Goal: Check status: Check status

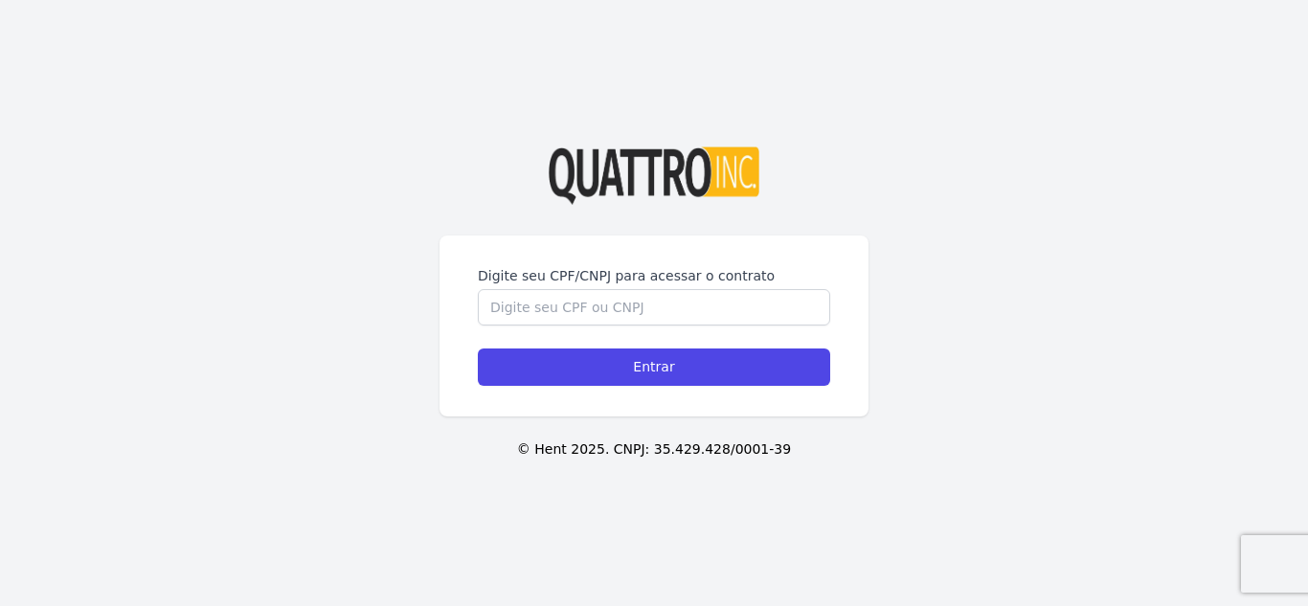
click at [517, 282] on label "Digite seu CPF/CNPJ para acessar o contrato" at bounding box center [654, 275] width 352 height 19
click at [517, 289] on input "Digite seu CPF/CNPJ para acessar o contrato" at bounding box center [654, 307] width 352 height 36
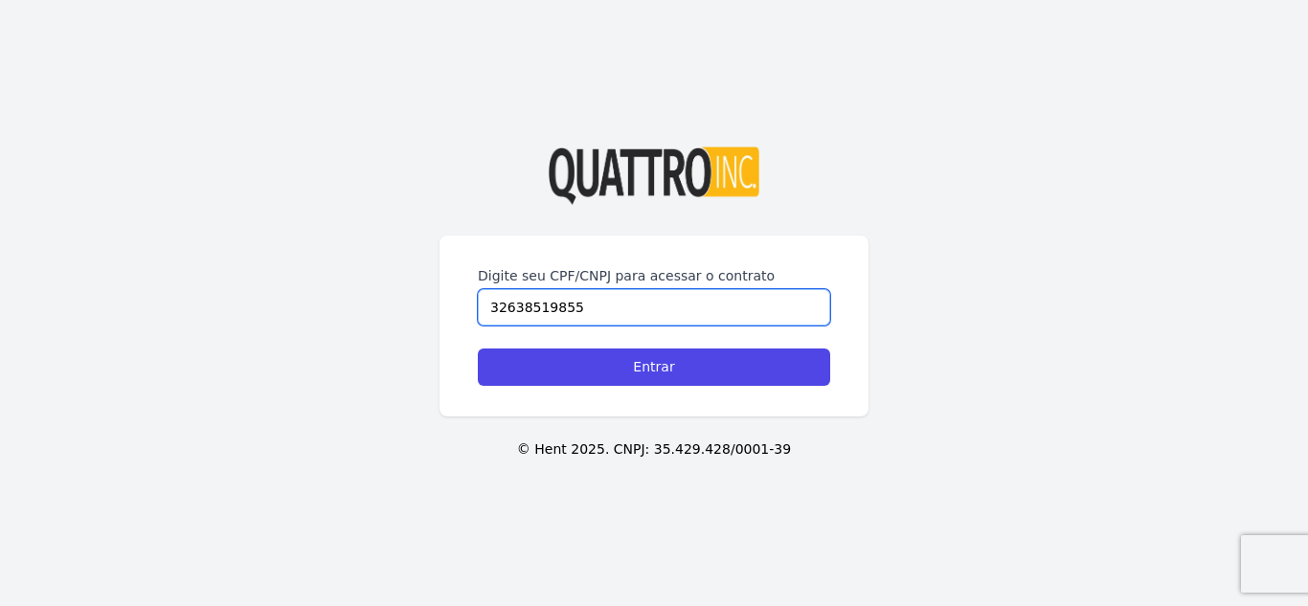
type input "32638519855"
click at [478, 349] on input "Entrar" at bounding box center [654, 367] width 352 height 37
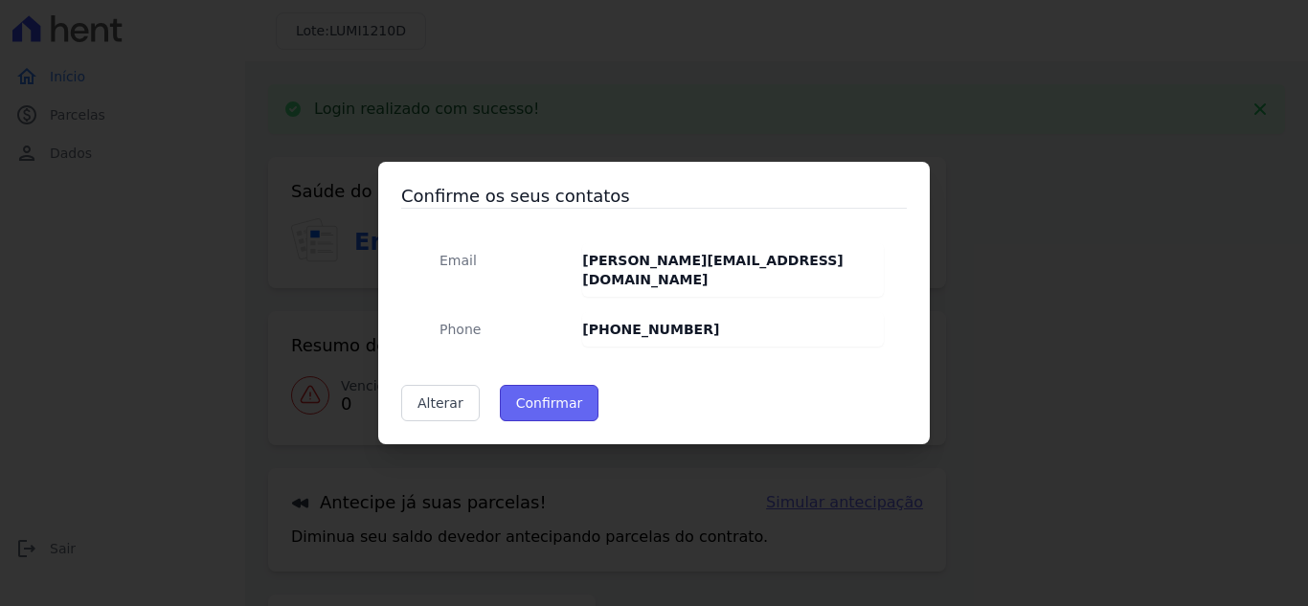
click at [520, 388] on button "Confirmar" at bounding box center [550, 403] width 100 height 36
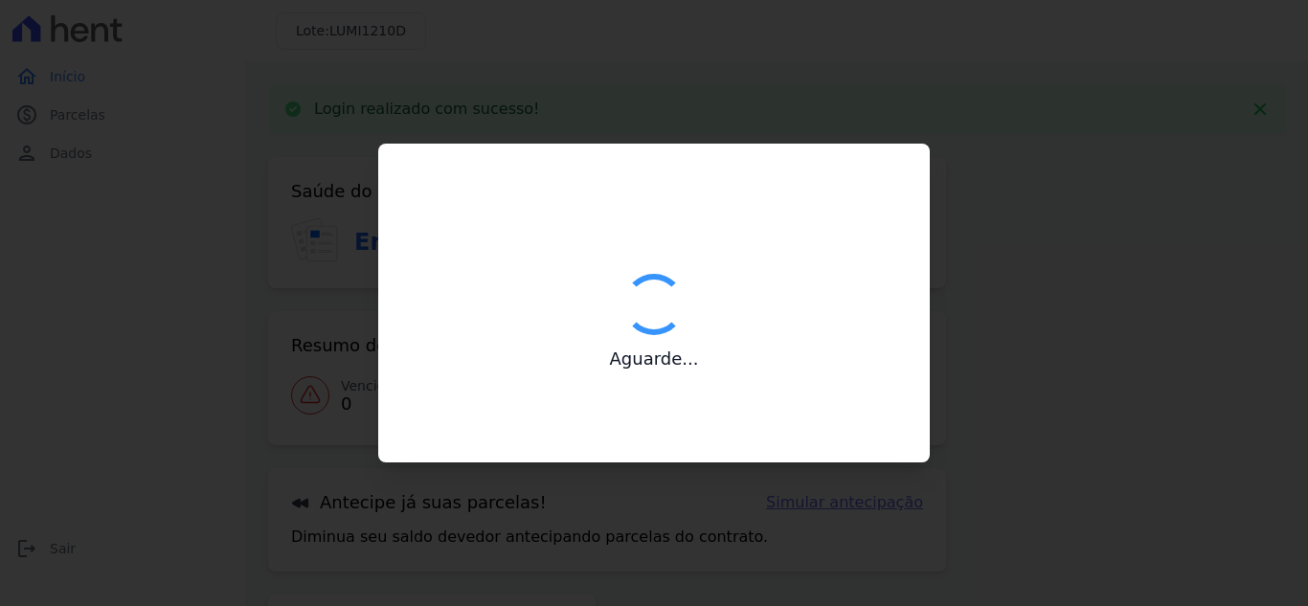
type input "Contatos confirmados com sucesso."
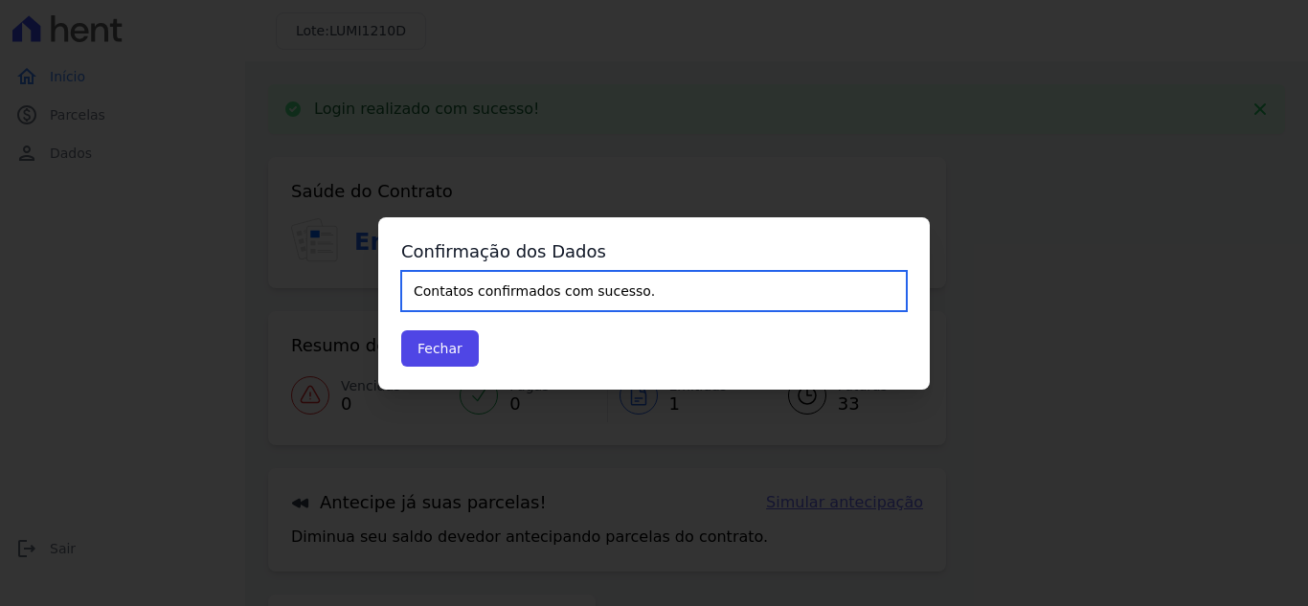
click at [506, 300] on input "Contatos confirmados com sucesso." at bounding box center [654, 291] width 506 height 40
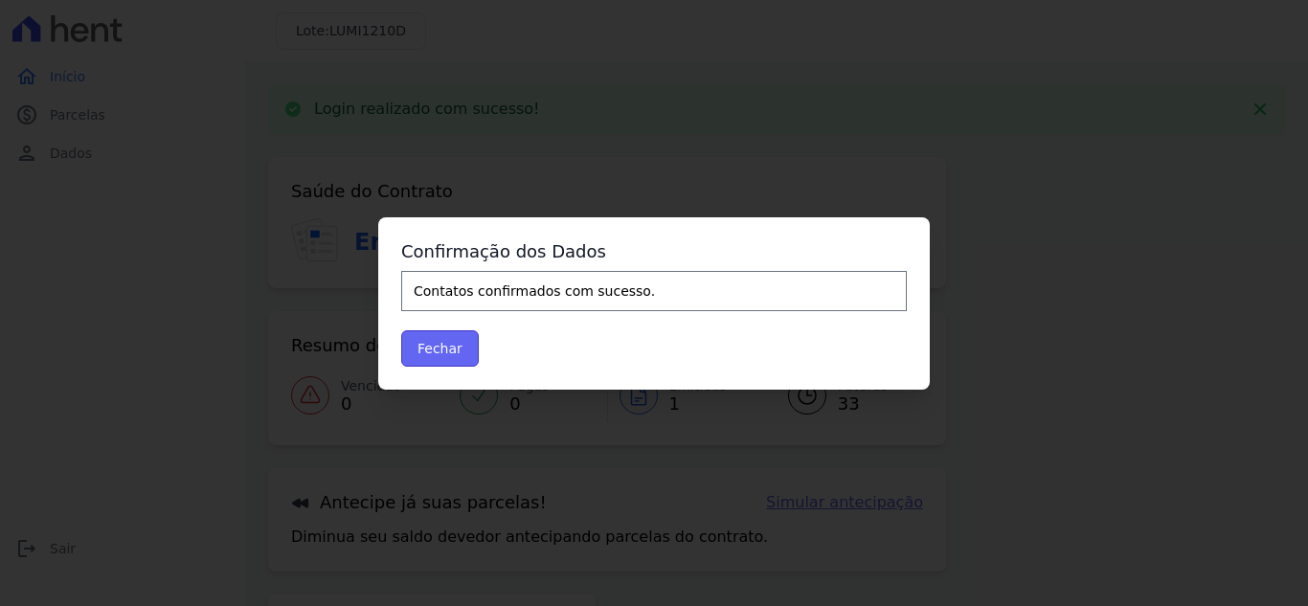
click at [447, 352] on button "Fechar" at bounding box center [440, 348] width 78 height 36
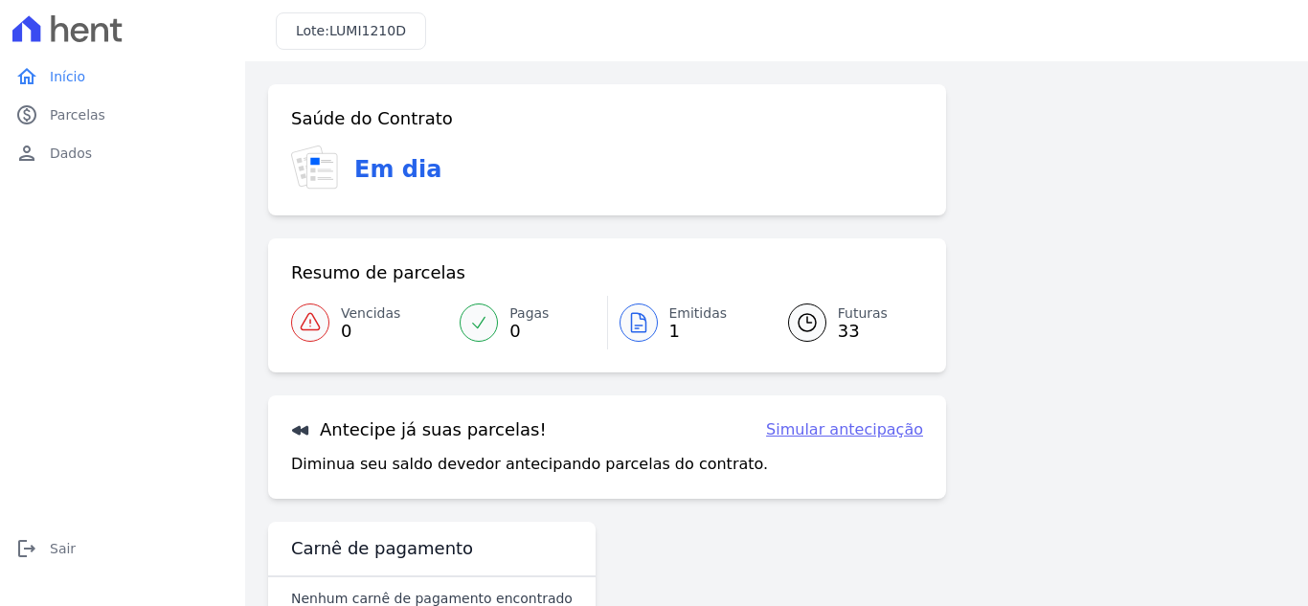
click at [842, 311] on span "Futuras" at bounding box center [863, 314] width 50 height 20
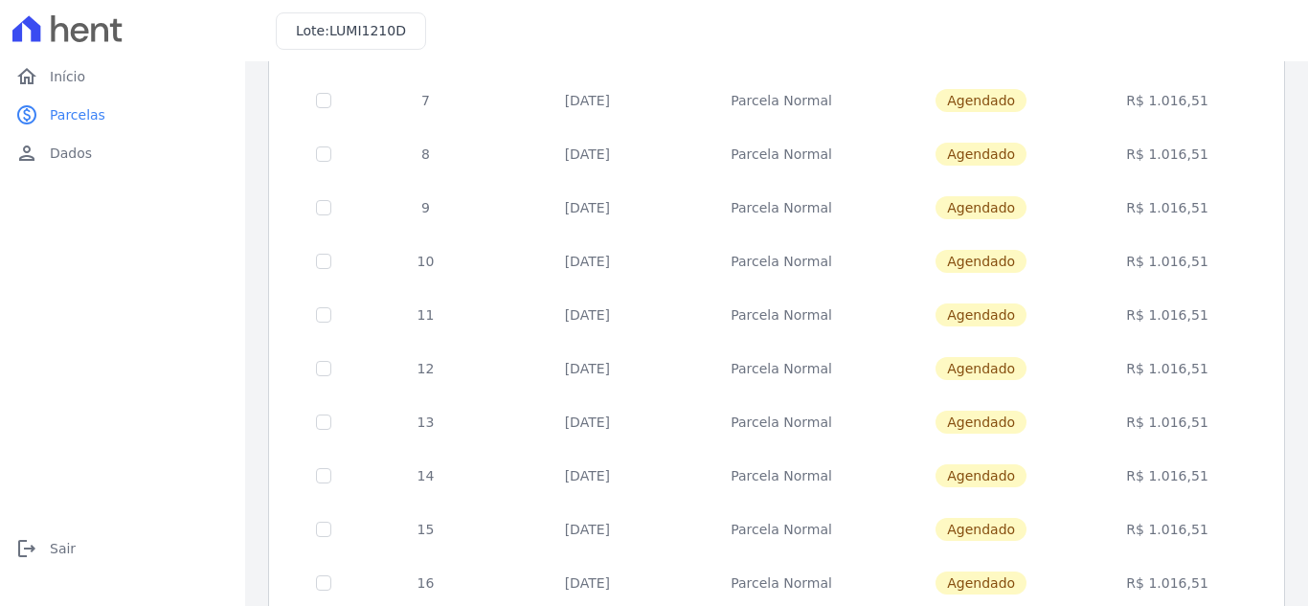
scroll to position [839, 0]
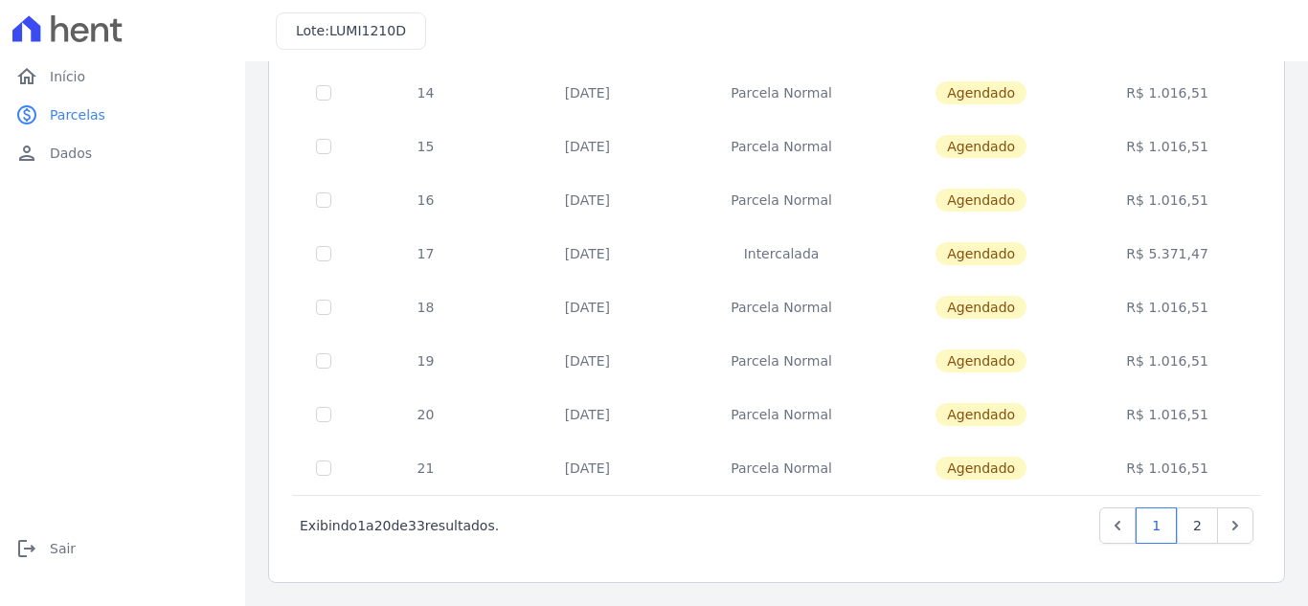
click at [1226, 535] on link "Next" at bounding box center [1235, 525] width 36 height 36
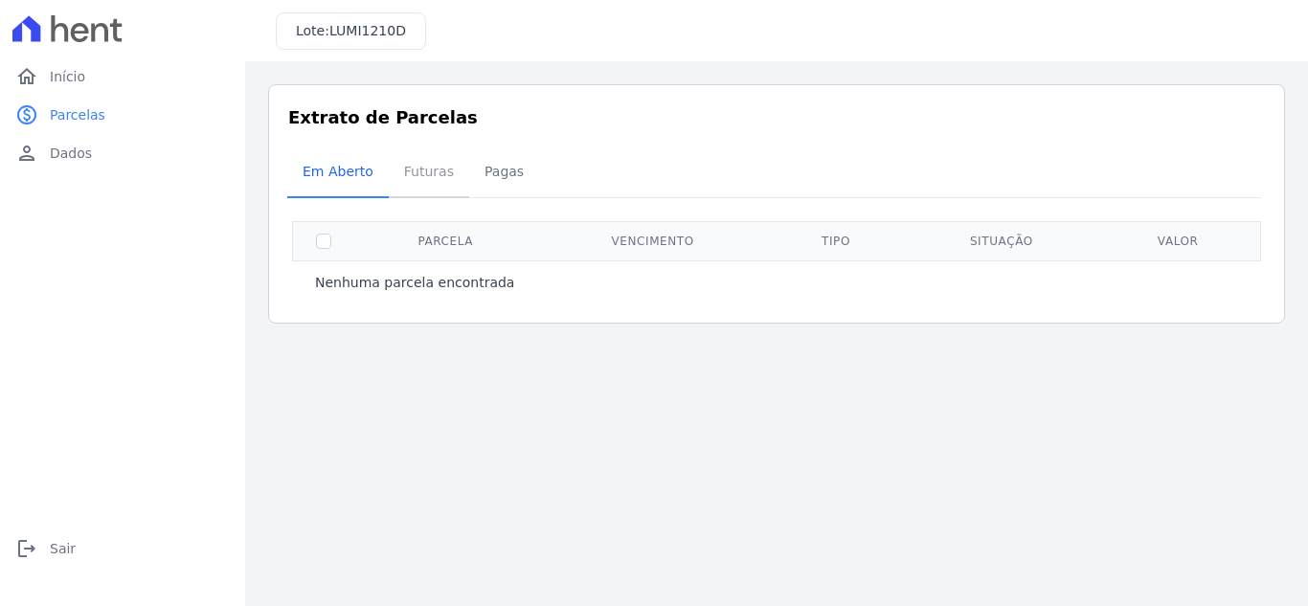
click at [429, 177] on span "Futuras" at bounding box center [429, 171] width 73 height 38
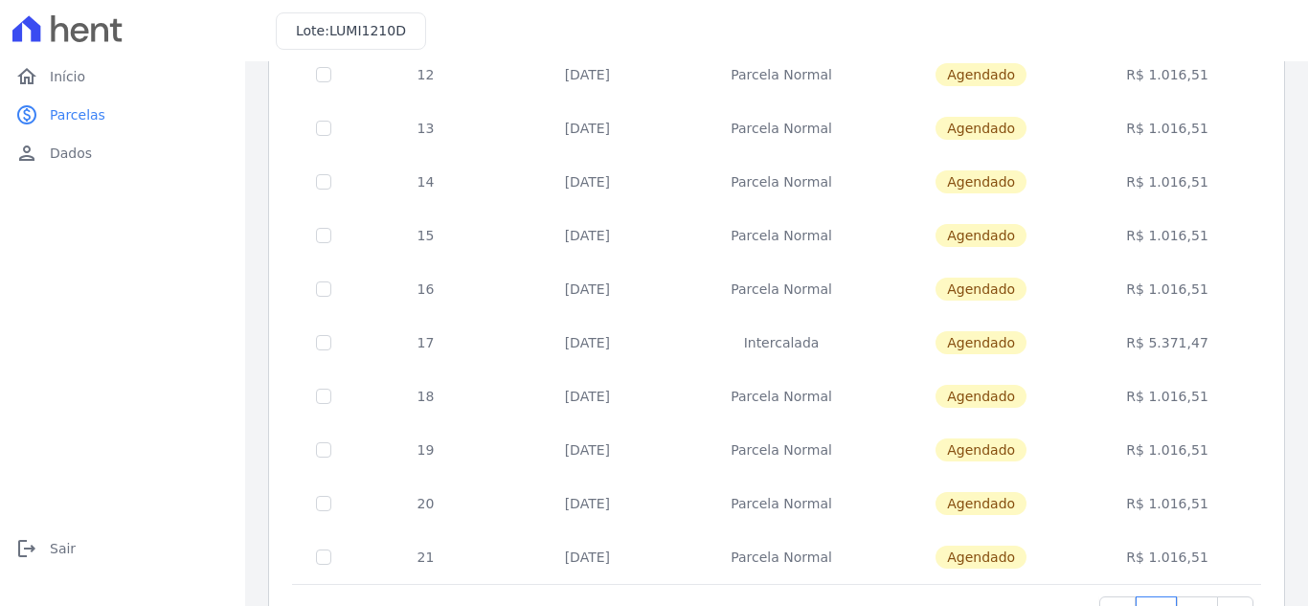
scroll to position [839, 0]
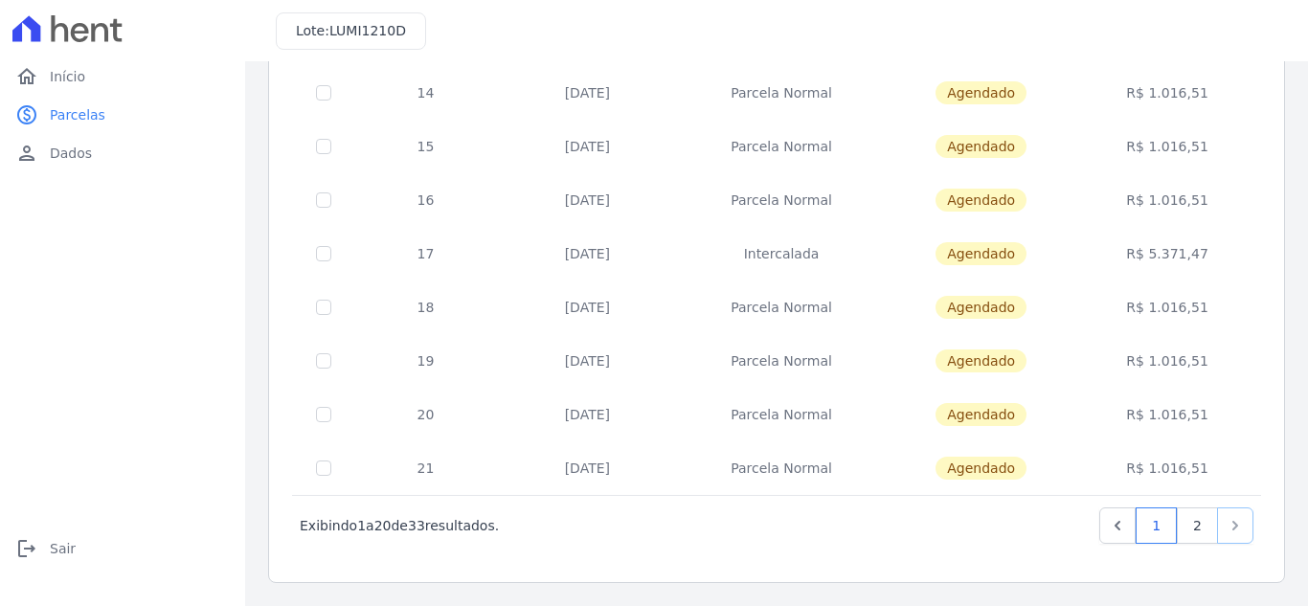
click at [1226, 526] on icon "Next" at bounding box center [1235, 525] width 19 height 19
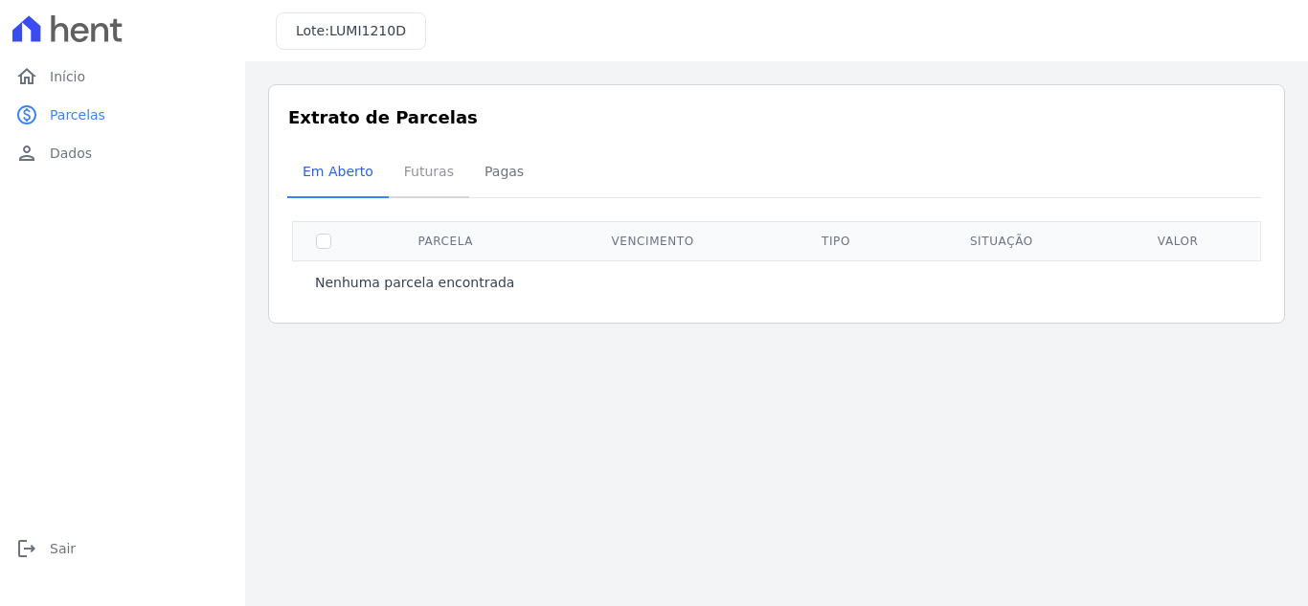
click at [413, 180] on span "Futuras" at bounding box center [429, 171] width 73 height 38
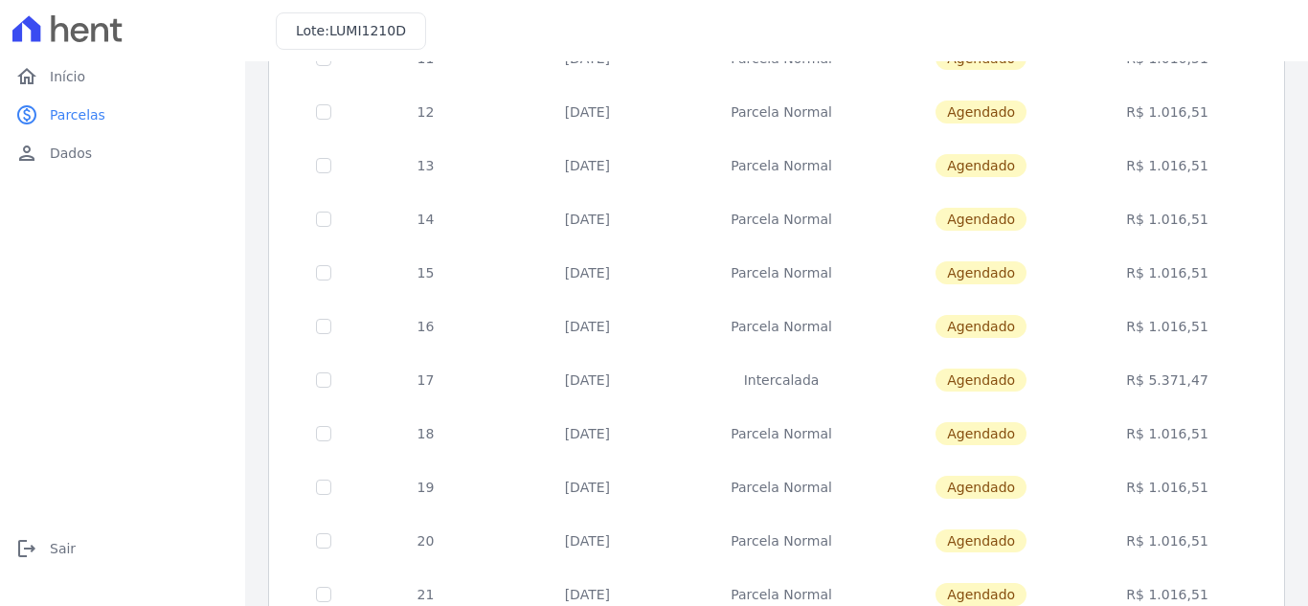
scroll to position [839, 0]
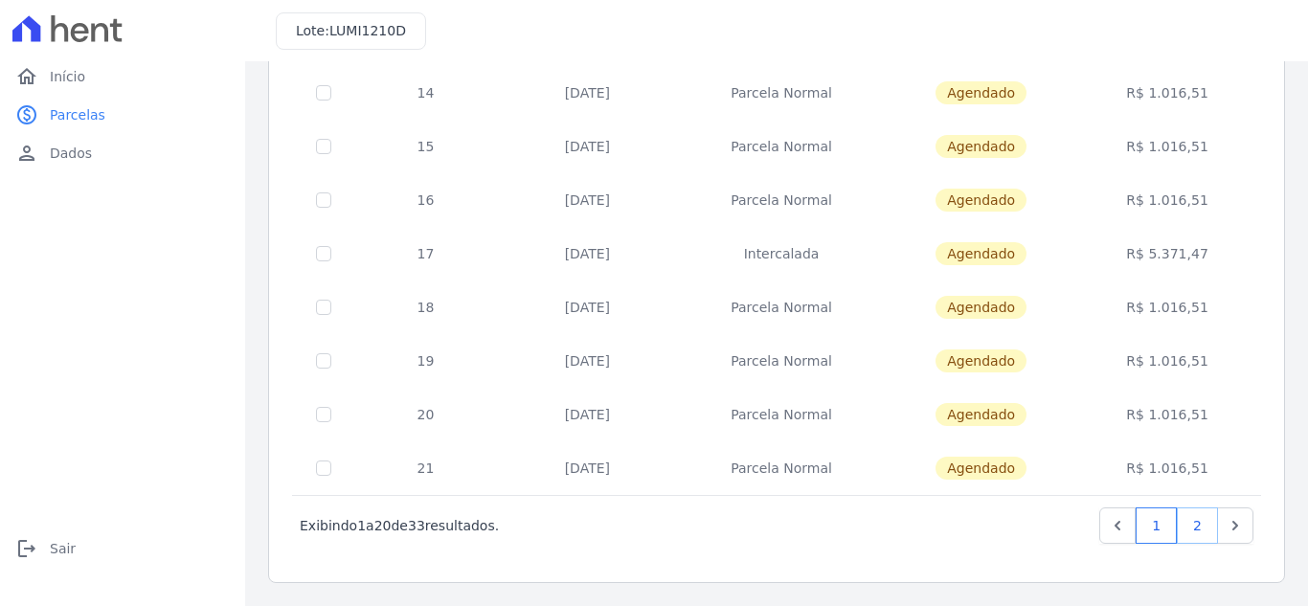
click at [1182, 534] on link "2" at bounding box center [1197, 525] width 41 height 36
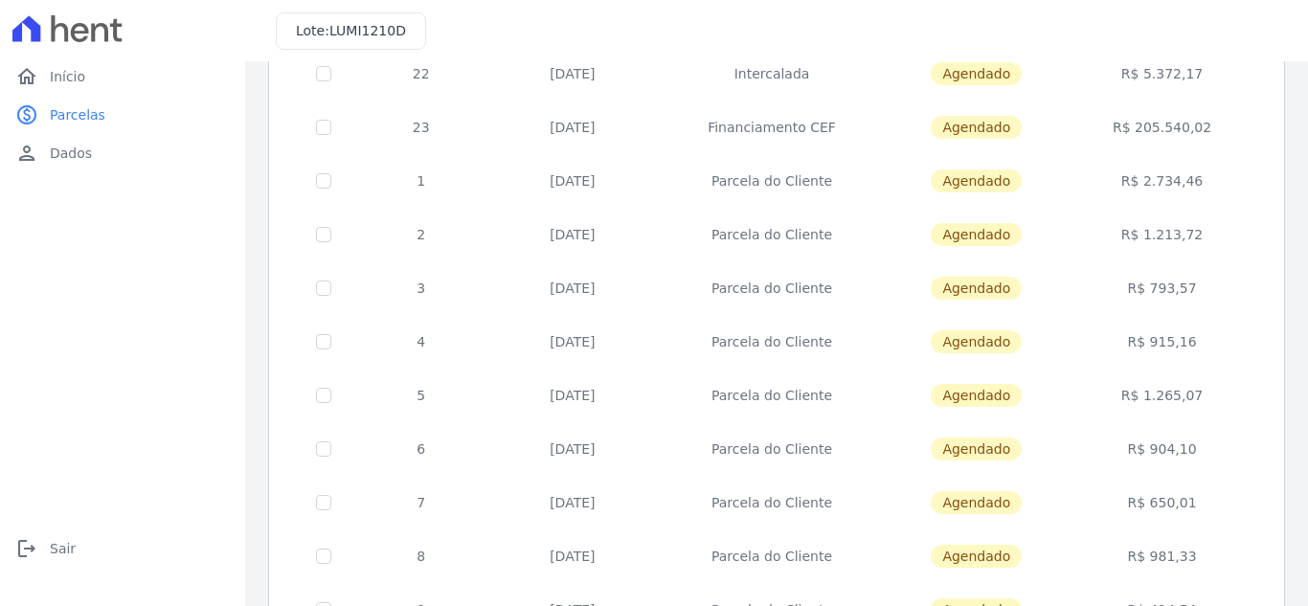
scroll to position [463, 0]
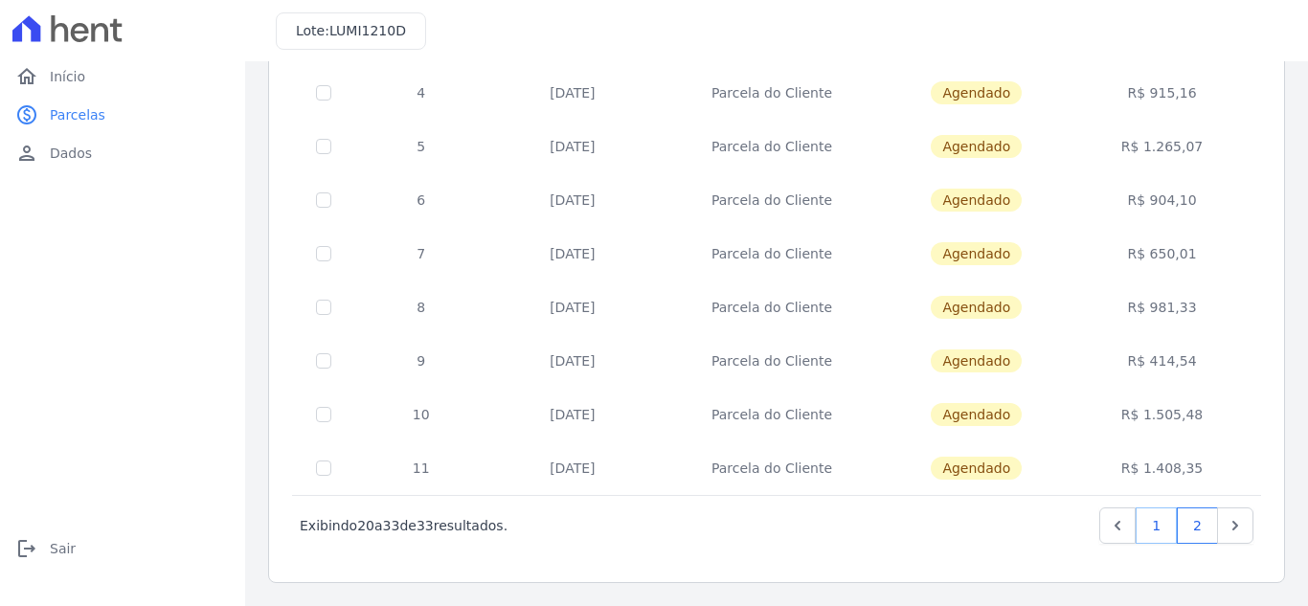
click at [1136, 520] on link "1" at bounding box center [1156, 525] width 41 height 36
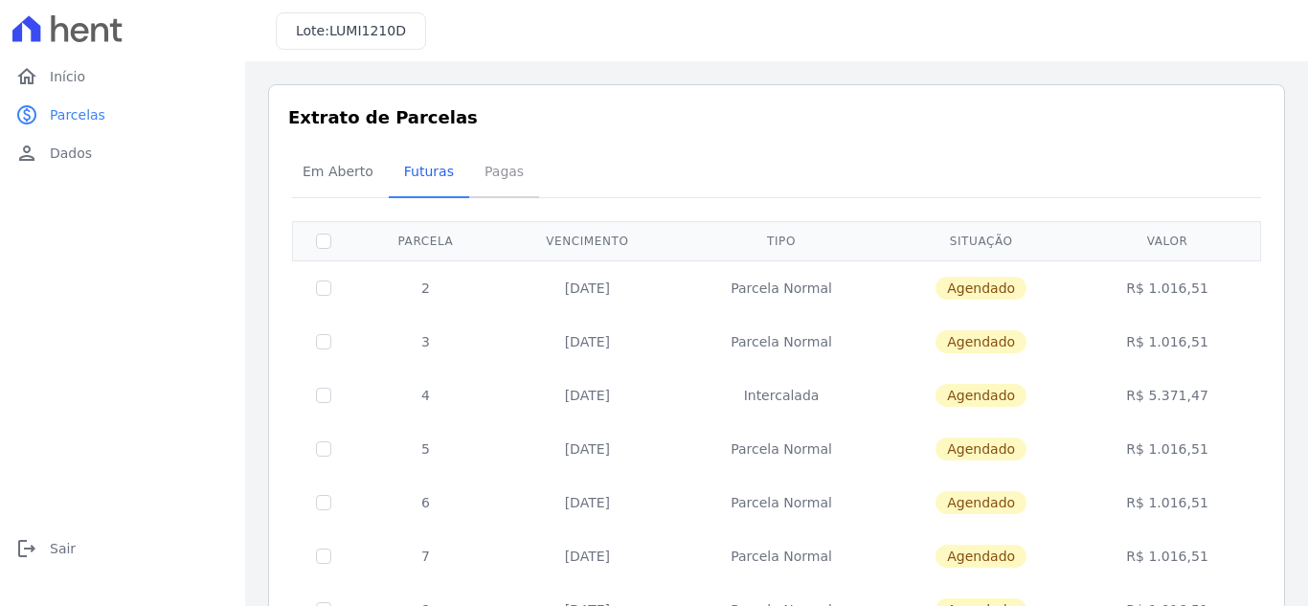
click at [482, 176] on span "Pagas" at bounding box center [504, 171] width 62 height 38
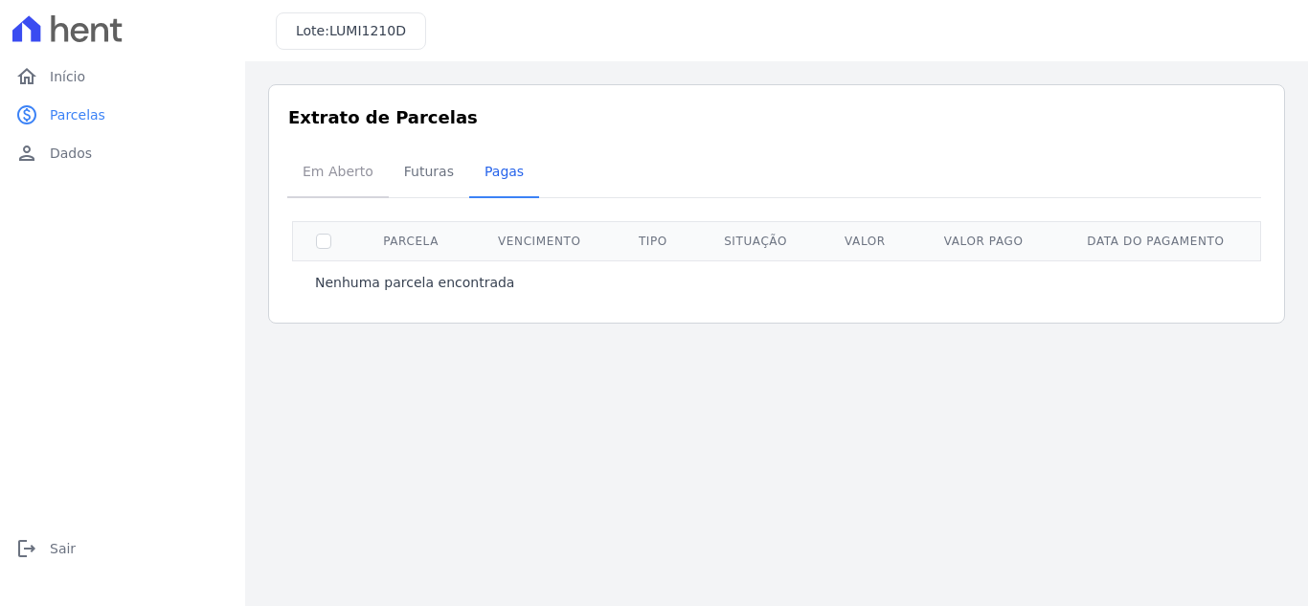
drag, startPoint x: 351, startPoint y: 184, endPoint x: 359, endPoint y: 176, distance: 10.8
click at [351, 182] on span "Em Aberto" at bounding box center [338, 171] width 94 height 38
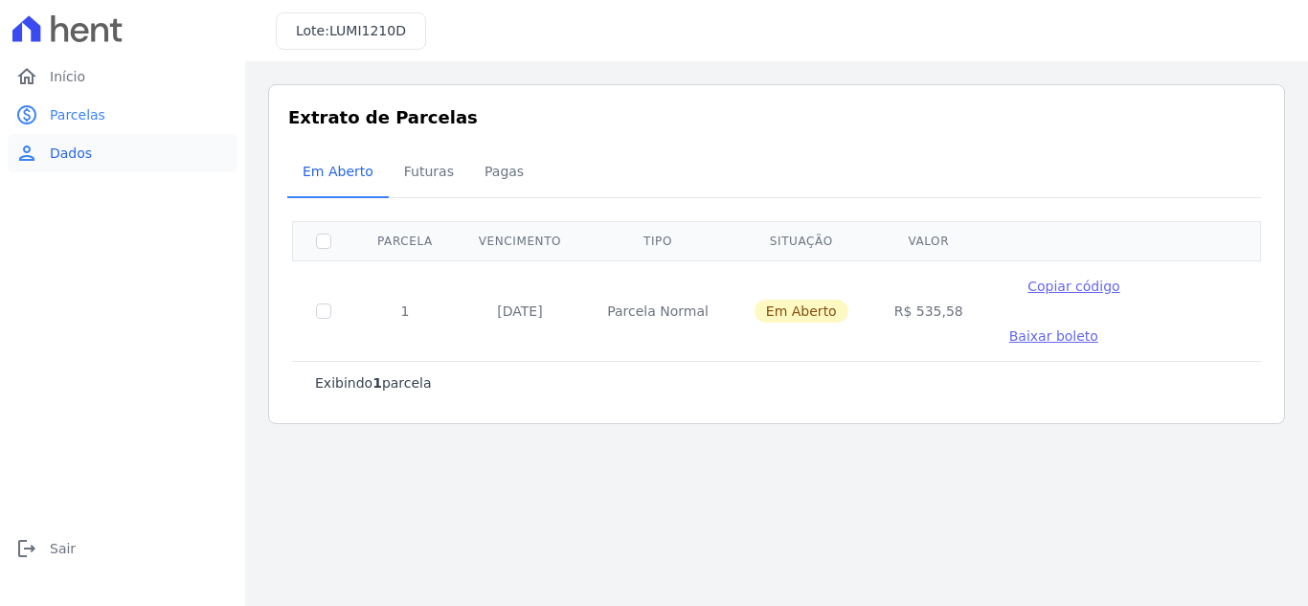
click at [93, 165] on link "person Dados" at bounding box center [123, 153] width 230 height 38
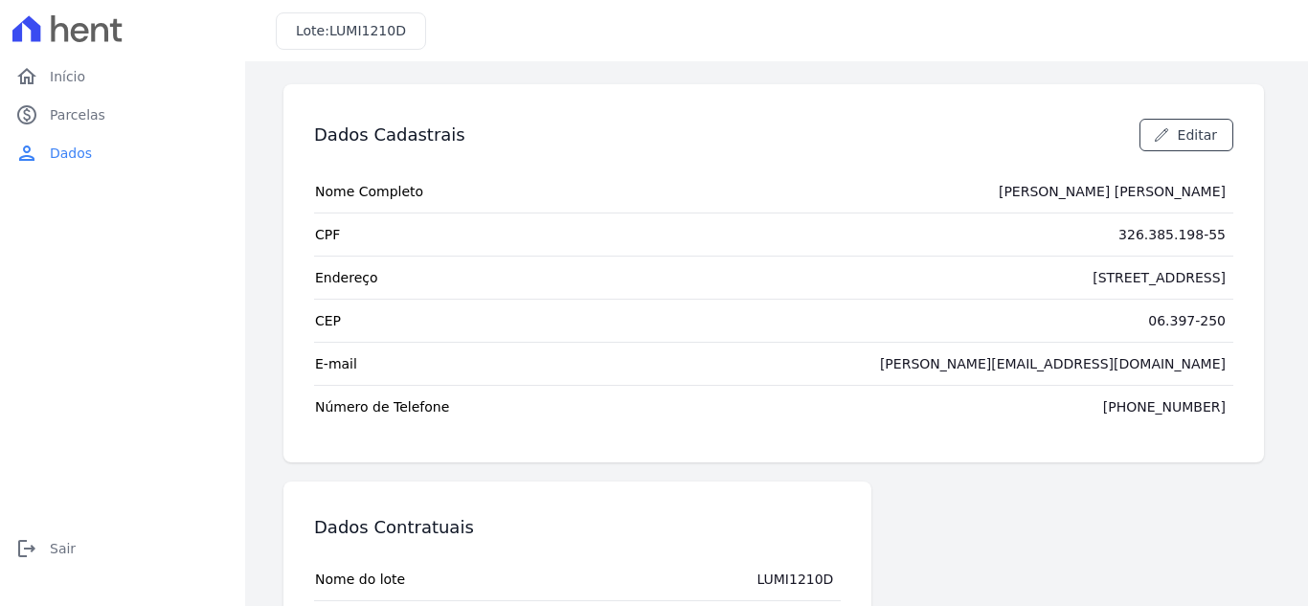
click at [808, 133] on div "Dados Cadastrais Editar" at bounding box center [773, 135] width 919 height 71
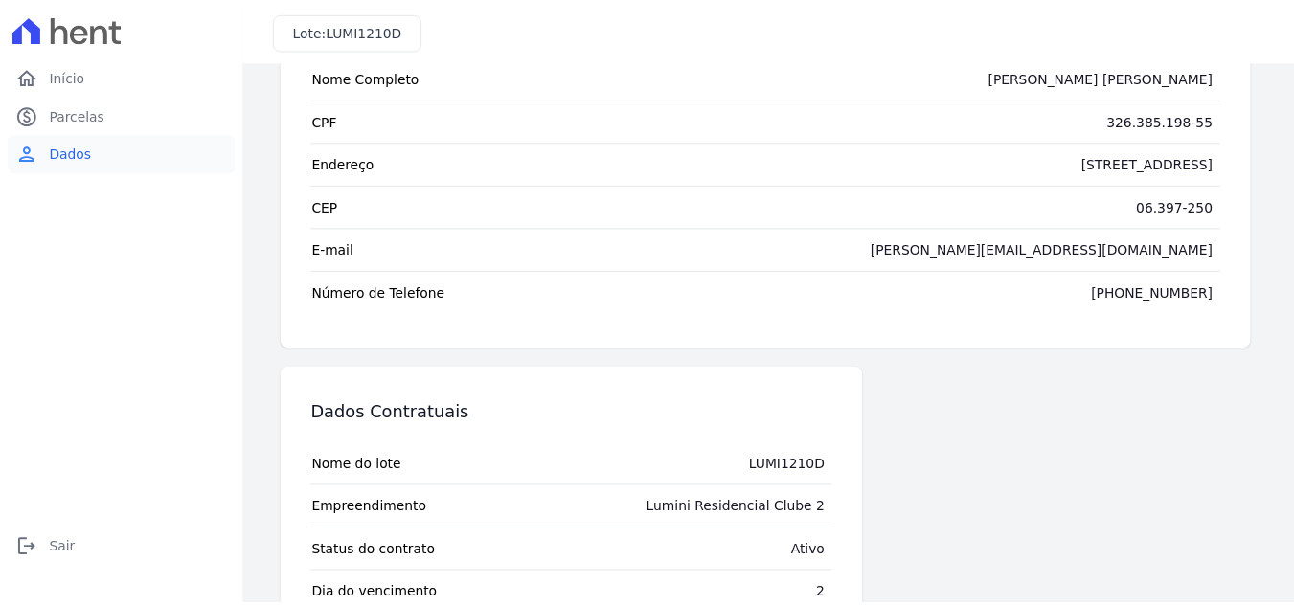
scroll to position [181, 0]
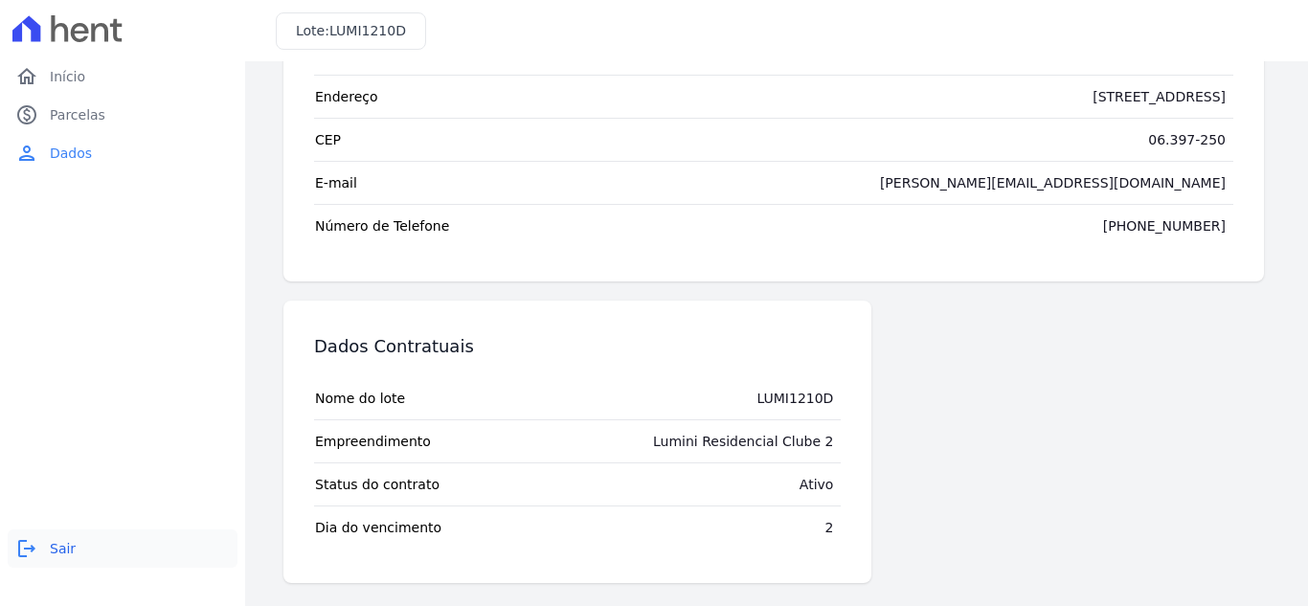
click at [52, 539] on span "Sair" at bounding box center [63, 548] width 26 height 19
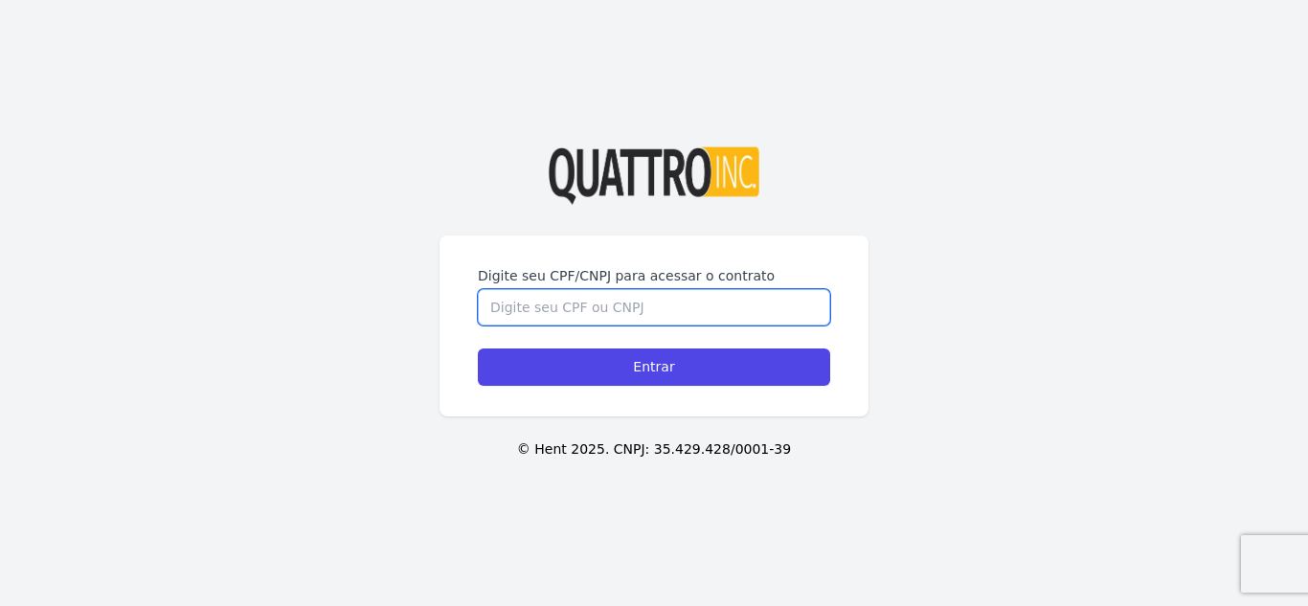
click at [642, 303] on input "Digite seu CPF/CNPJ para acessar o contrato" at bounding box center [654, 307] width 352 height 36
type input "32638519855"
click at [478, 349] on input "Entrar" at bounding box center [654, 367] width 352 height 37
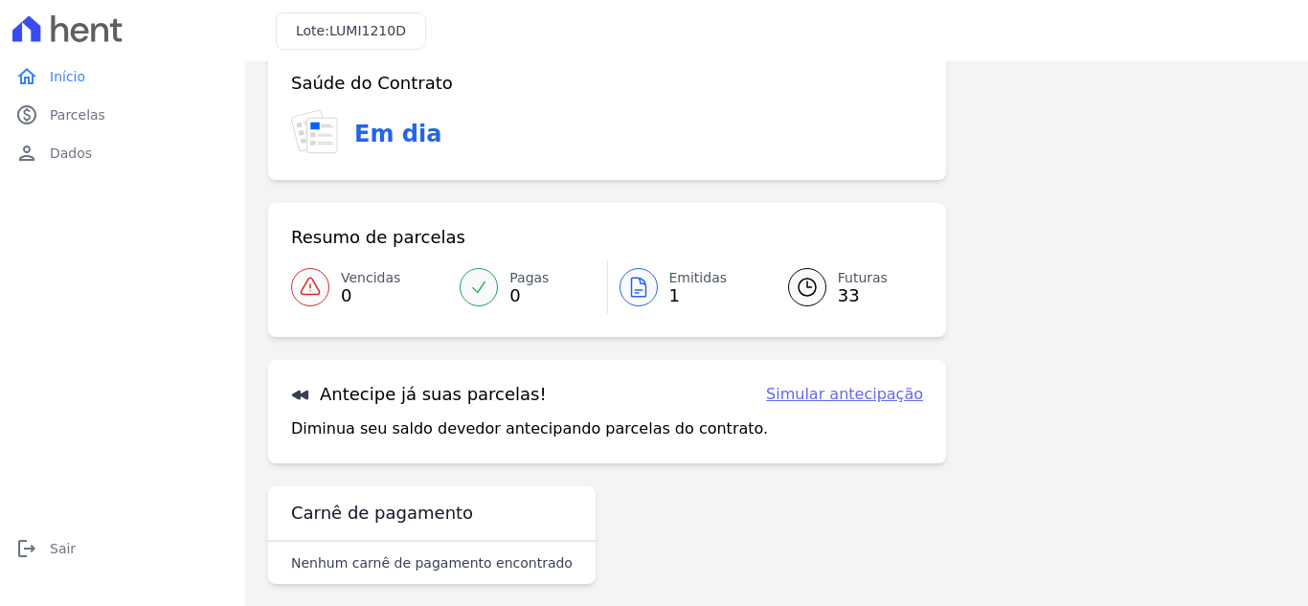
scroll to position [52, 0]
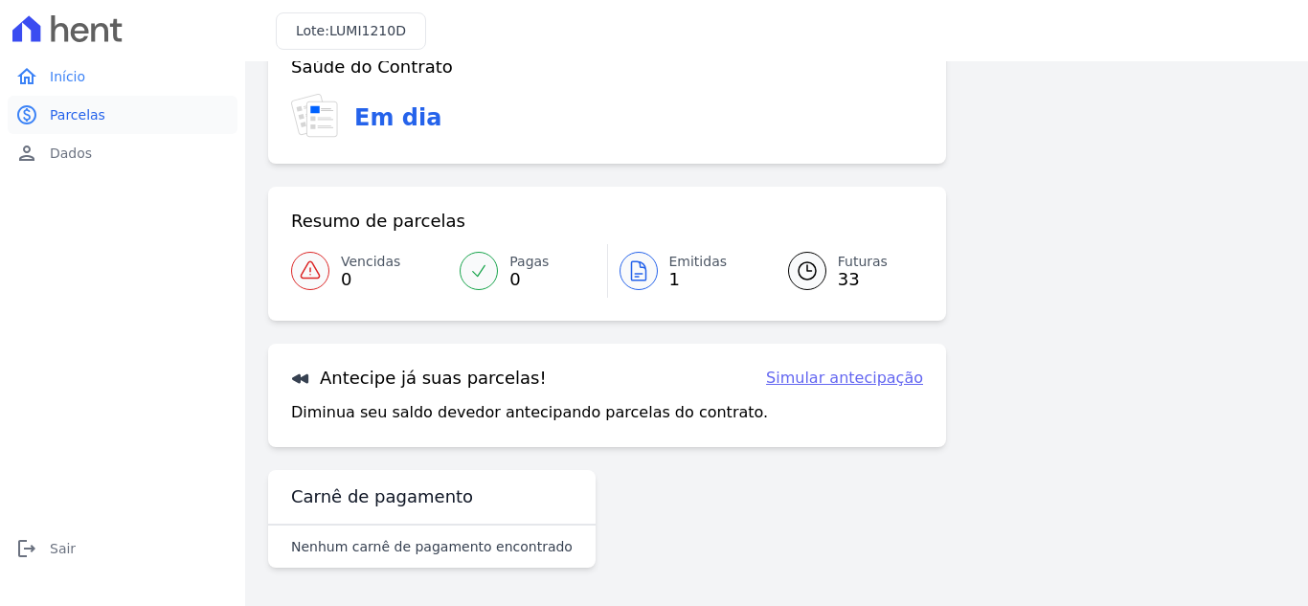
click at [79, 112] on span "Parcelas" at bounding box center [78, 114] width 56 height 19
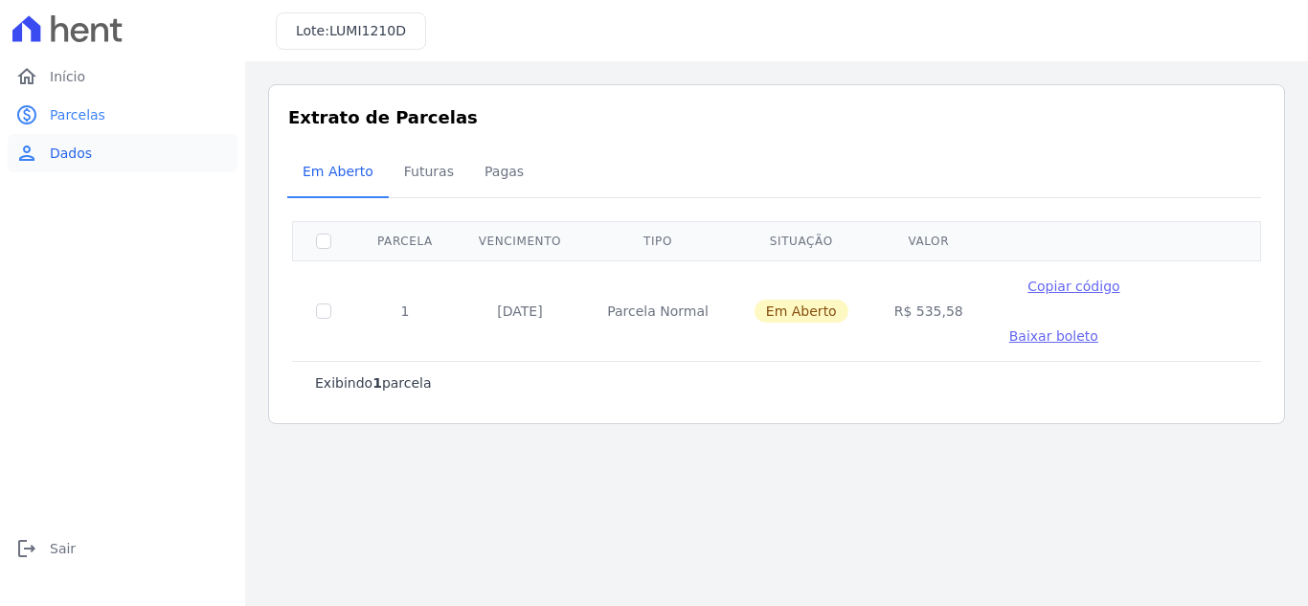
click at [68, 158] on span "Dados" at bounding box center [71, 153] width 42 height 19
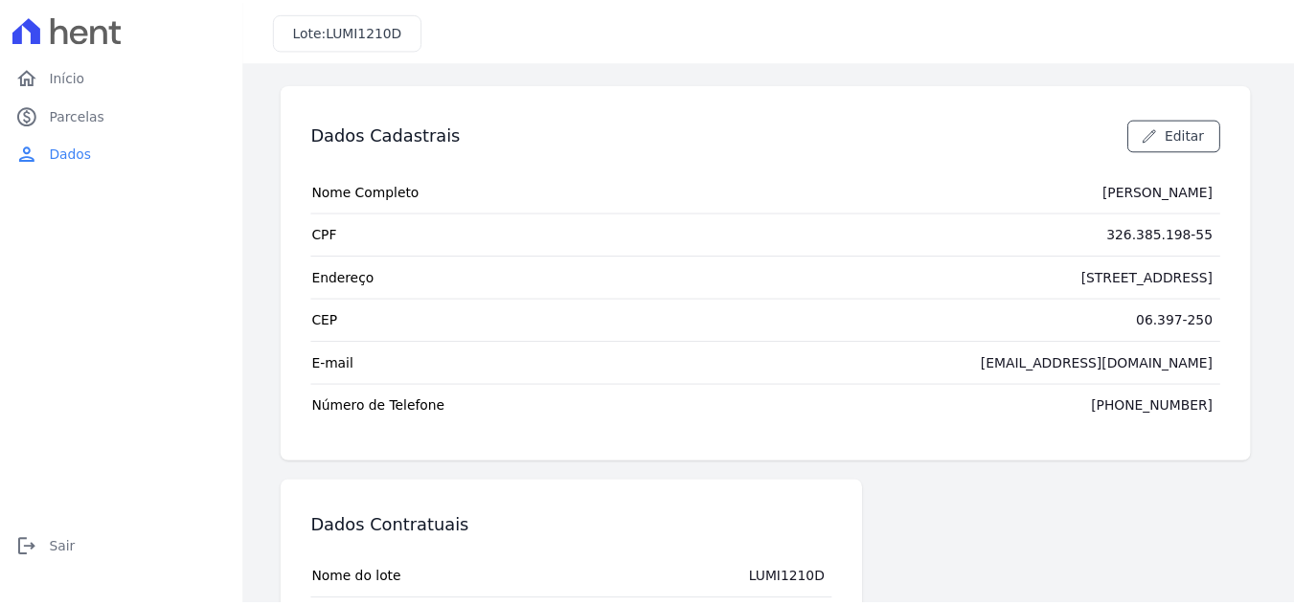
scroll to position [181, 0]
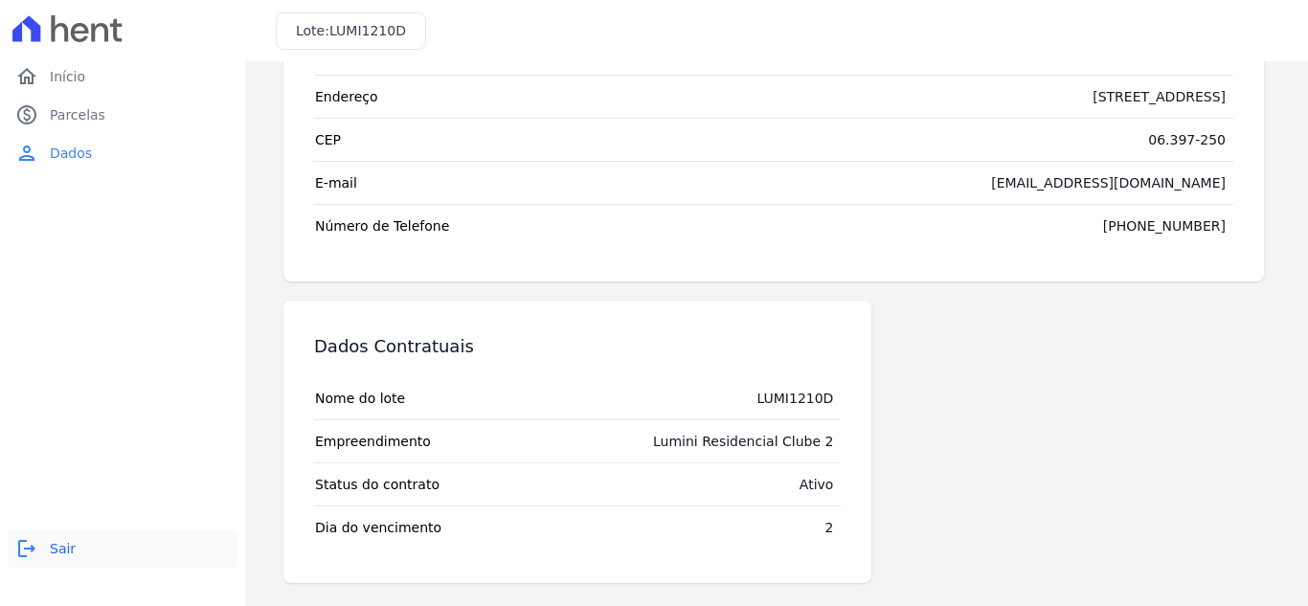
click at [51, 560] on link "logout Sair" at bounding box center [123, 548] width 230 height 38
